Goal: Task Accomplishment & Management: Use online tool/utility

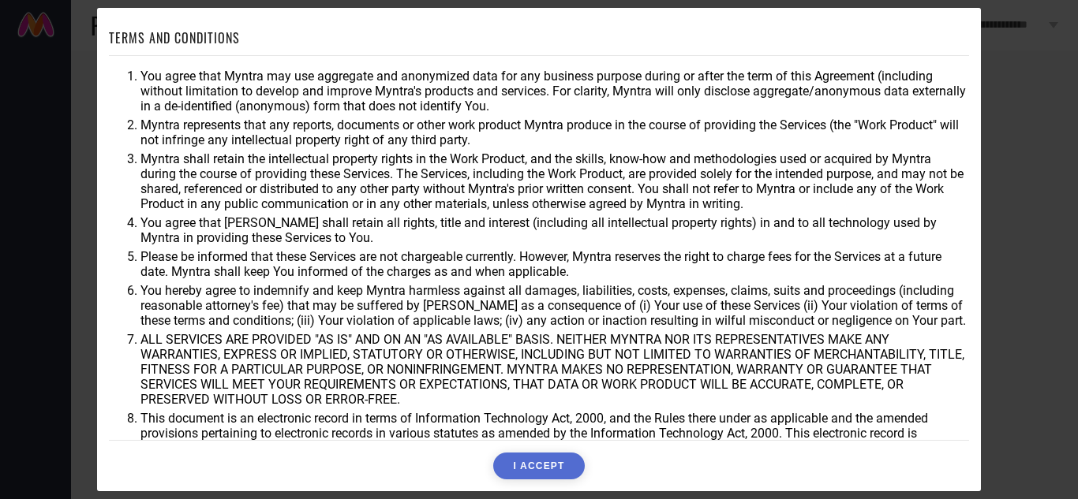
click at [559, 469] on button "I ACCEPT" at bounding box center [538, 466] width 91 height 27
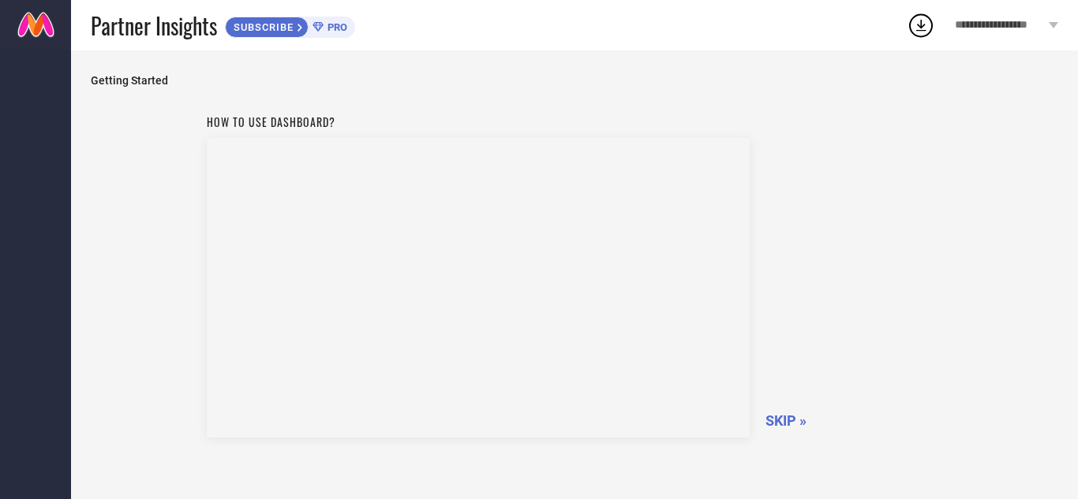
click at [793, 414] on span "SKIP »" at bounding box center [785, 421] width 41 height 17
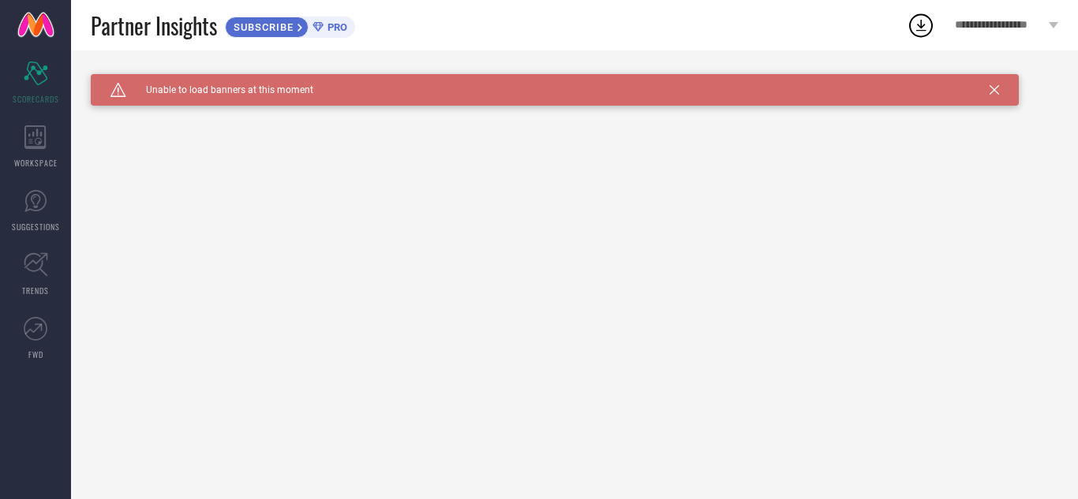
click at [342, 33] on div "SUBSCRIBE PRO" at bounding box center [290, 27] width 130 height 21
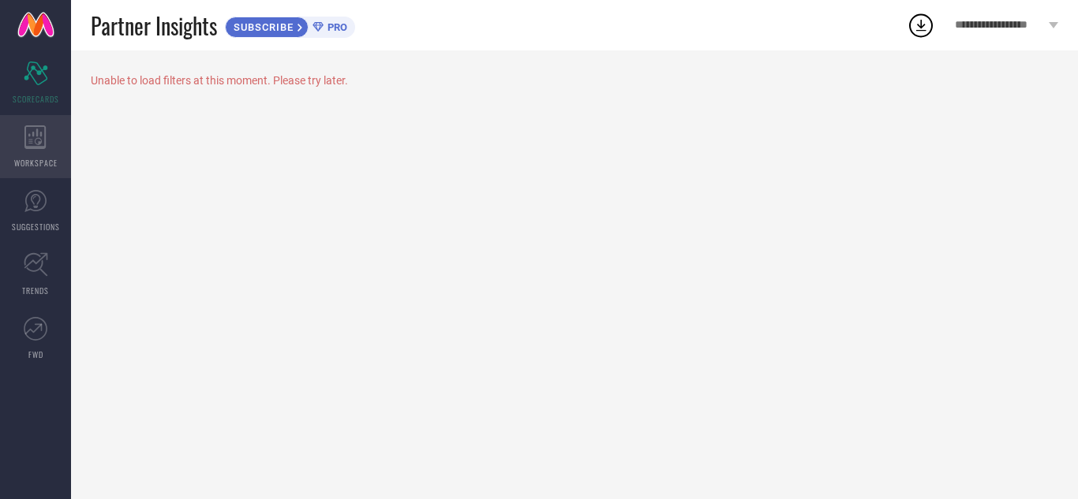
click at [46, 140] on icon at bounding box center [34, 137] width 21 height 24
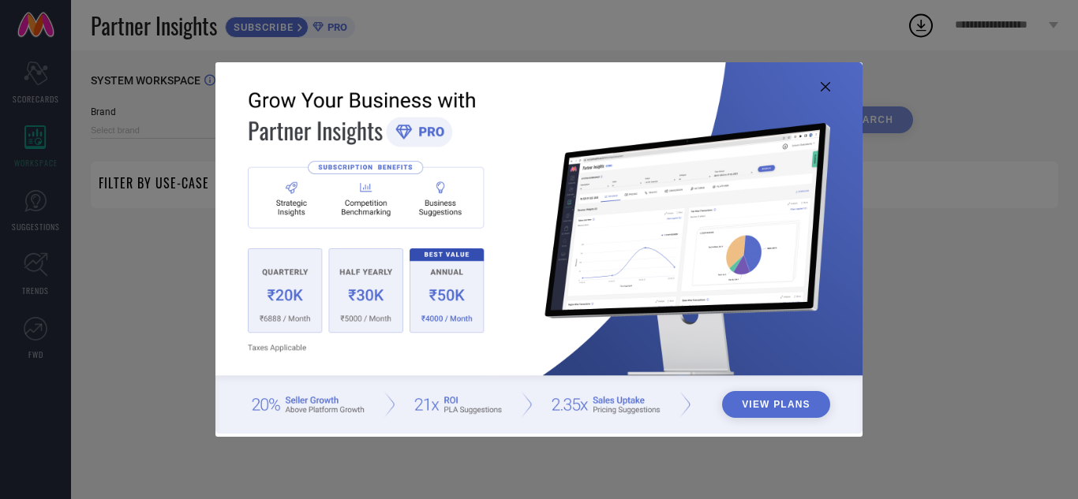
type input "1 STOP FASHION"
type input "All"
click at [829, 88] on icon at bounding box center [824, 86] width 9 height 9
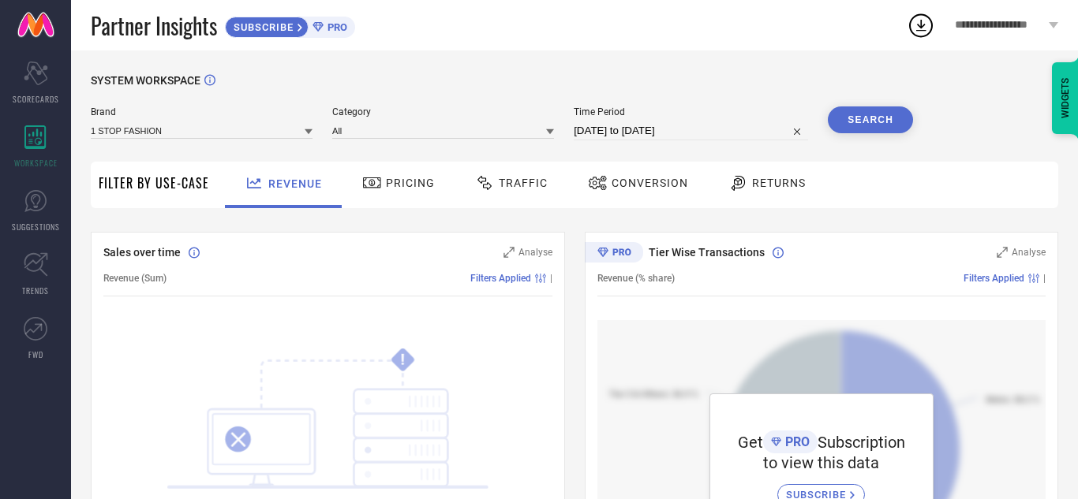
click at [391, 194] on div "Pricing" at bounding box center [398, 183] width 80 height 27
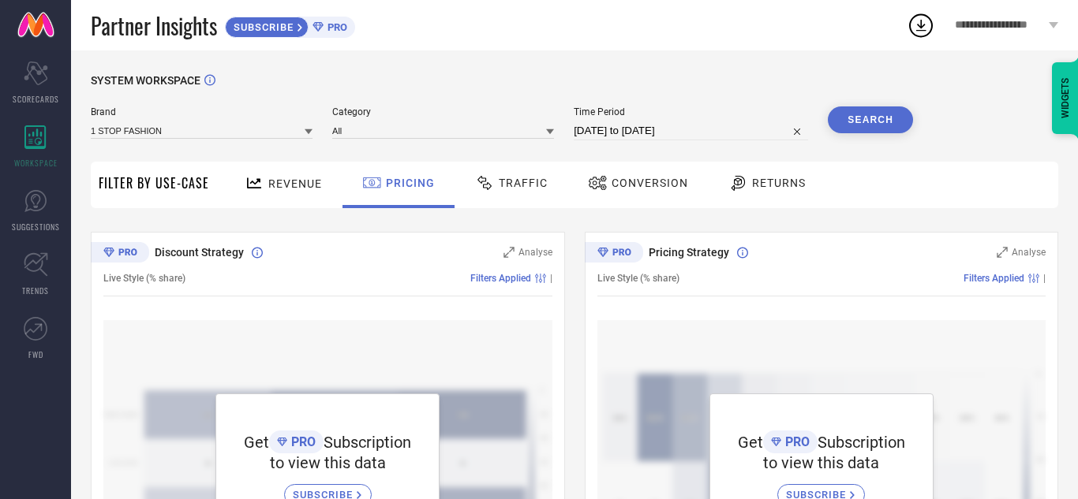
click at [526, 171] on div "Traffic" at bounding box center [511, 183] width 80 height 27
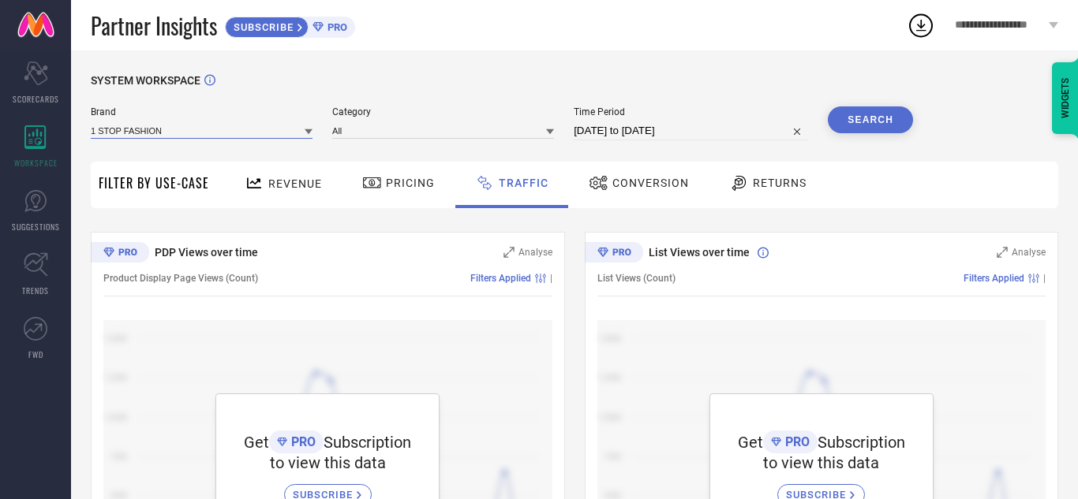
click at [186, 129] on input at bounding box center [202, 130] width 222 height 17
type input "HOMIXO"
